Goal: Find specific page/section: Find specific page/section

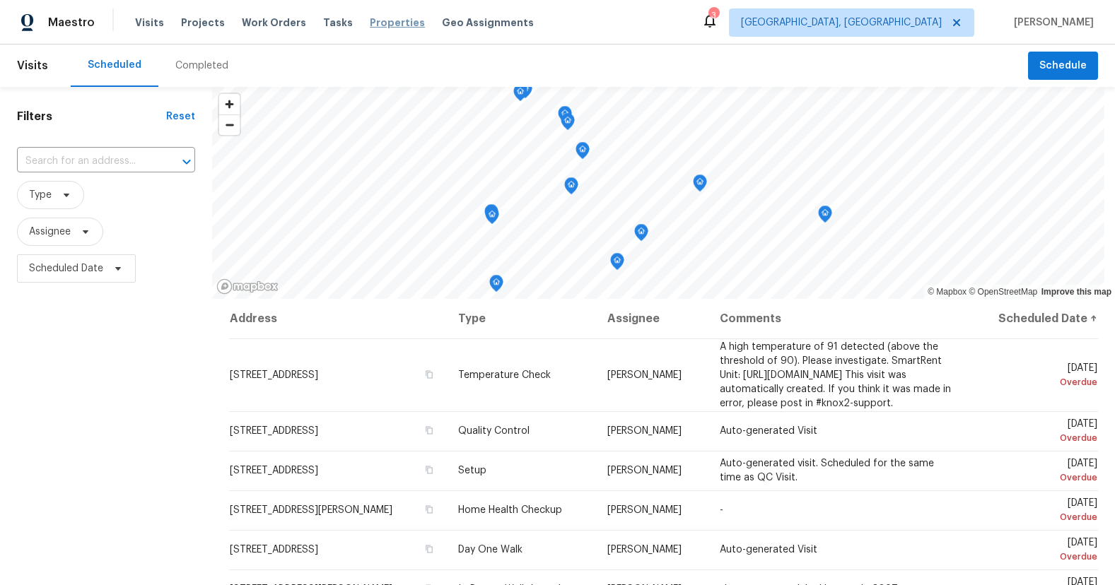
click at [379, 25] on span "Properties" at bounding box center [397, 23] width 55 height 14
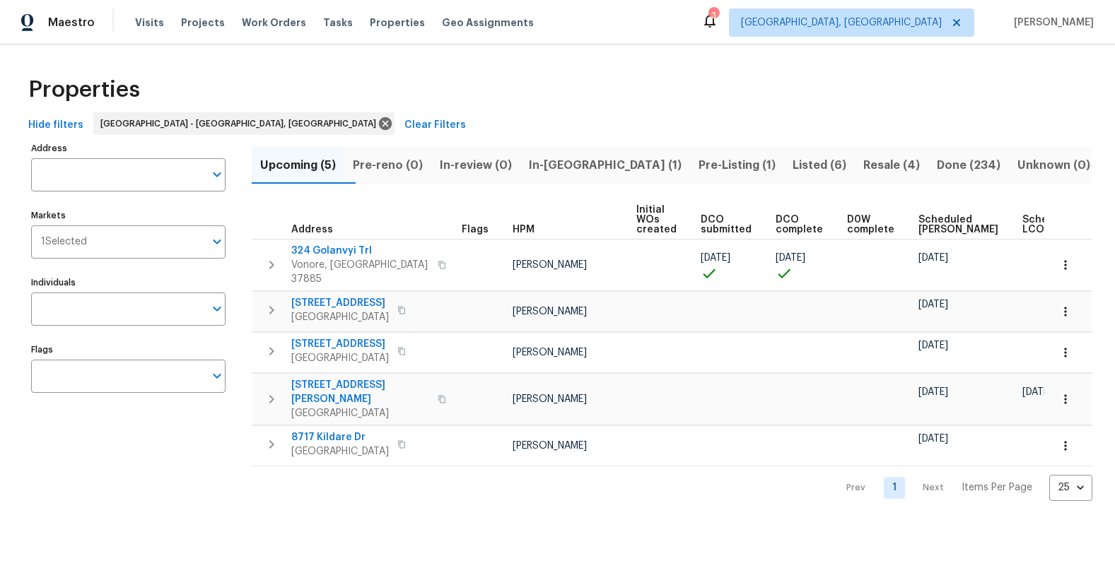
click at [793, 156] on span "Listed (6)" at bounding box center [820, 166] width 54 height 20
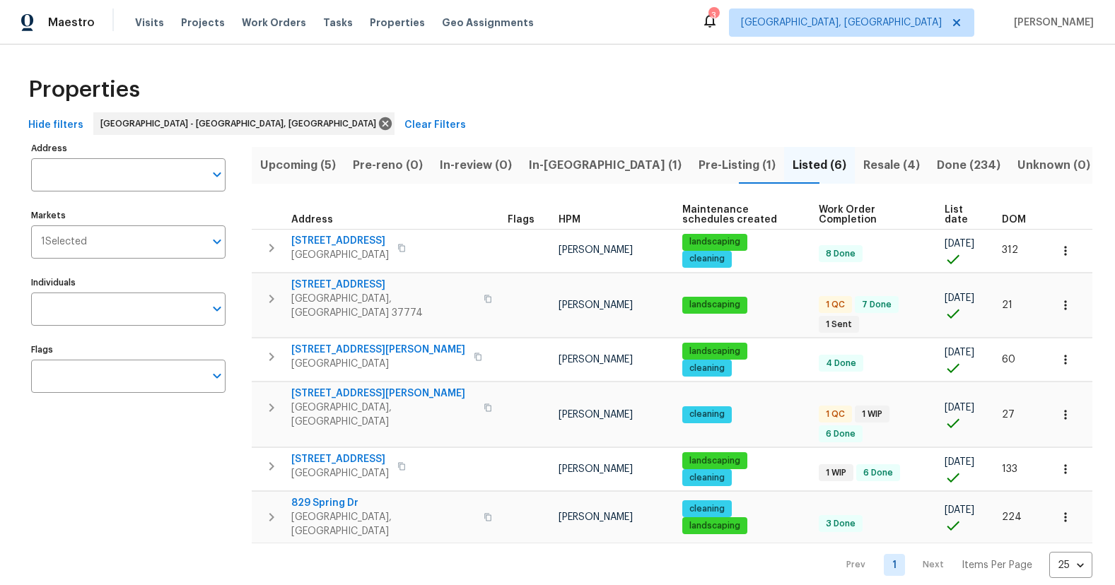
click at [863, 172] on span "Resale (4)" at bounding box center [891, 166] width 57 height 20
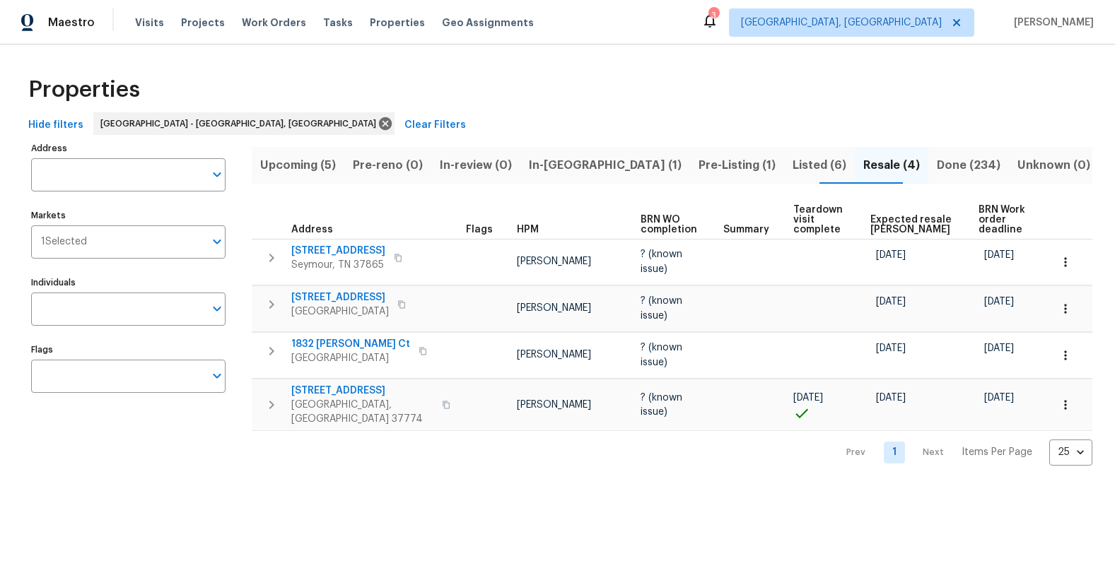
click at [793, 172] on span "Listed (6)" at bounding box center [820, 166] width 54 height 20
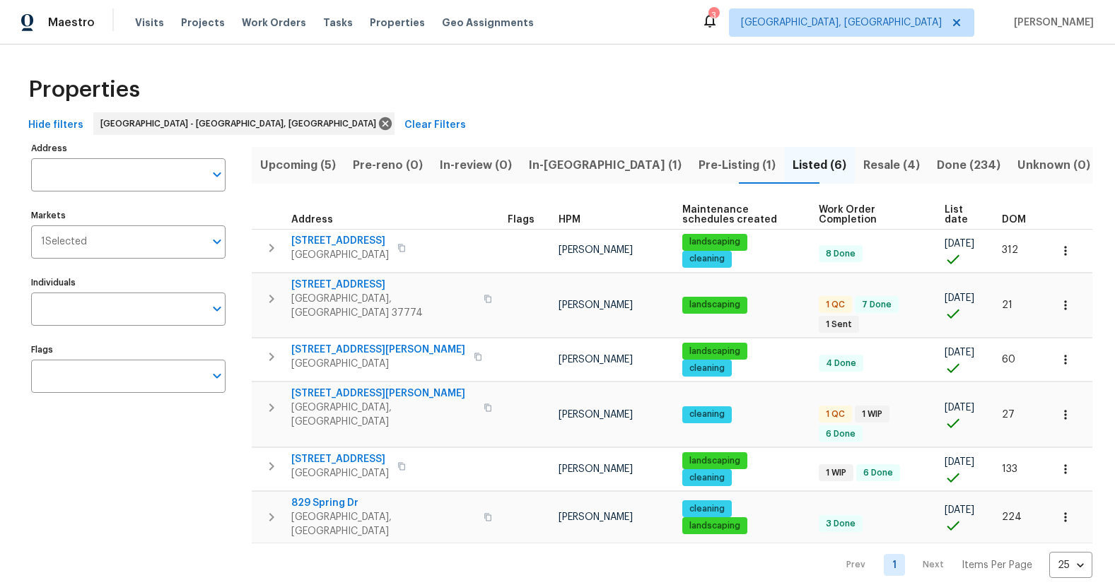
click at [292, 173] on span "Upcoming (5)" at bounding box center [298, 166] width 76 height 20
